Goal: Use online tool/utility: Utilize a website feature to perform a specific function

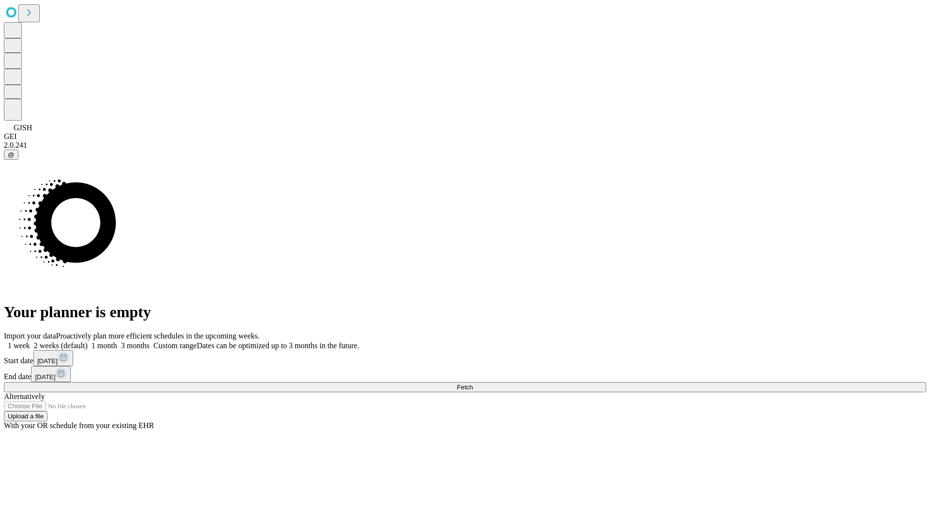
click at [473, 383] on span "Fetch" at bounding box center [465, 386] width 16 height 7
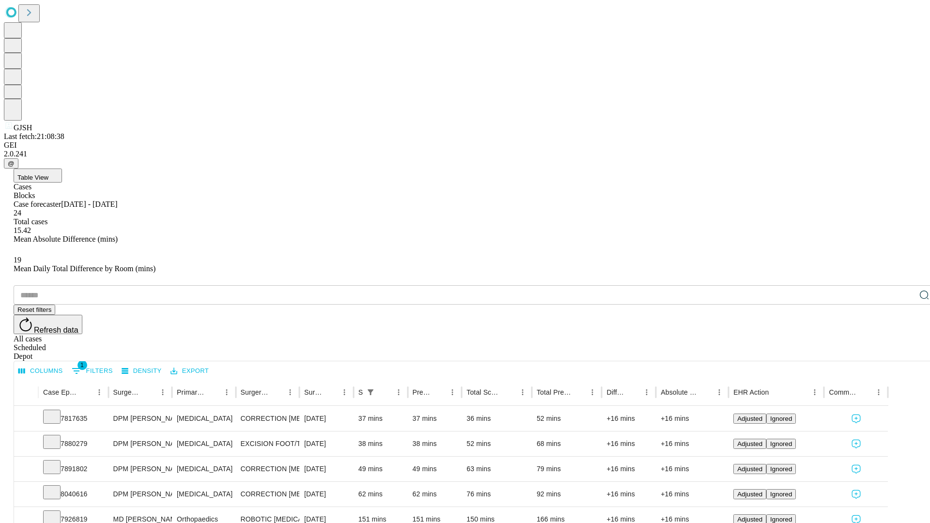
click at [48, 174] on span "Table View" at bounding box center [32, 177] width 31 height 7
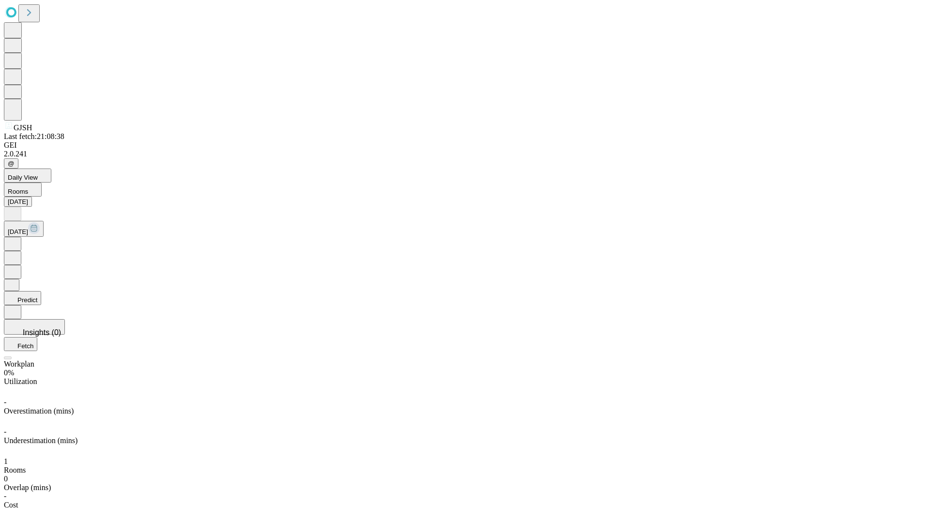
click at [41, 291] on button "Predict" at bounding box center [22, 298] width 37 height 14
